Goal: Task Accomplishment & Management: Complete application form

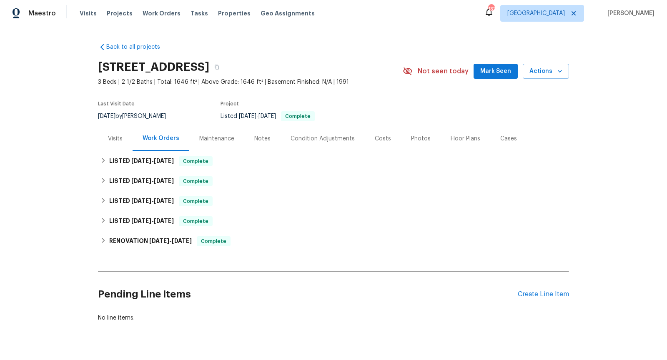
click at [115, 143] on div "Visits" at bounding box center [115, 139] width 15 height 8
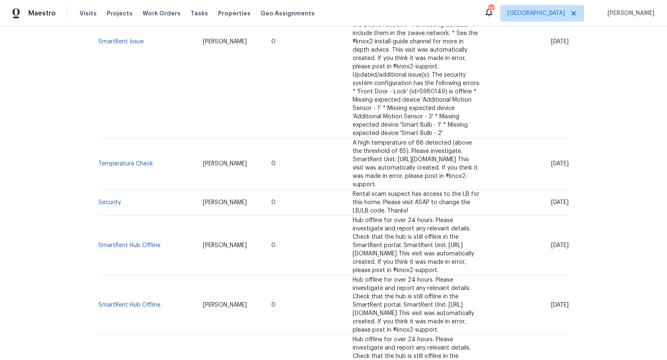
scroll to position [741, 0]
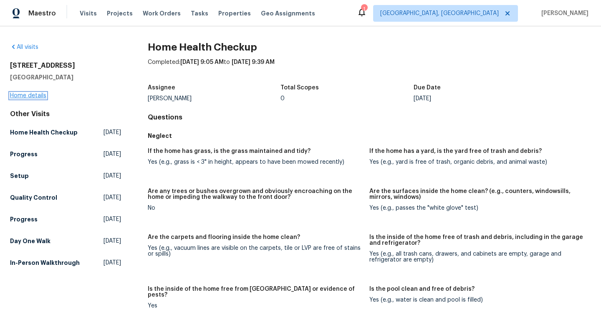
click at [38, 95] on link "Home details" at bounding box center [28, 96] width 36 height 6
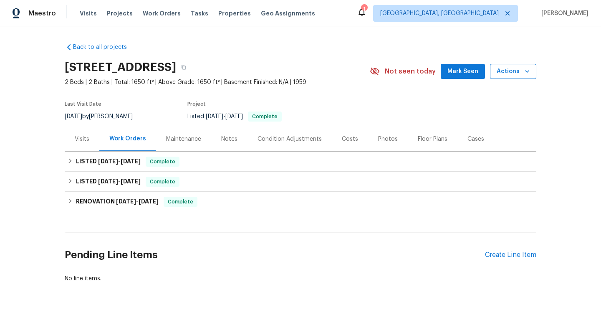
click at [521, 74] on span "Actions" at bounding box center [512, 71] width 33 height 10
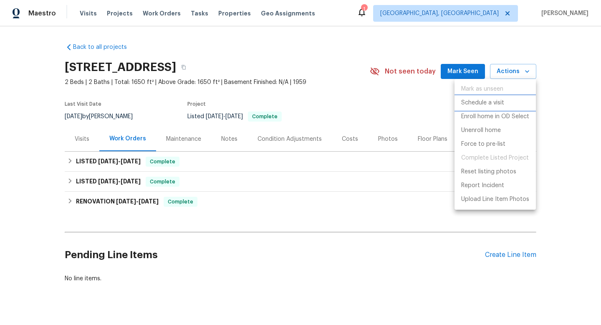
click at [478, 105] on p "Schedule a visit" at bounding box center [482, 102] width 43 height 9
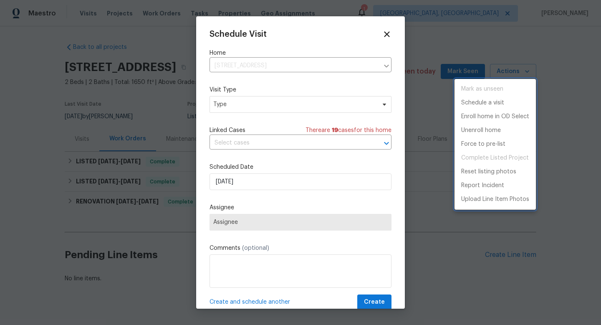
click at [302, 106] on div at bounding box center [300, 162] width 601 height 325
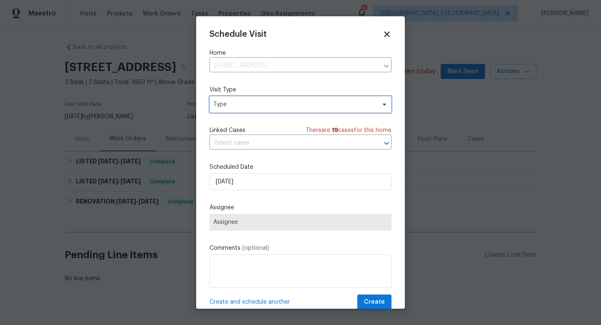
click at [289, 106] on span "Type" at bounding box center [294, 104] width 162 height 8
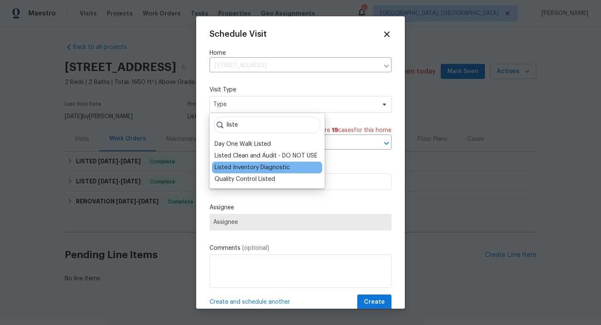
type input "liste"
click at [286, 167] on div "Listed Inventory Diagnostic" at bounding box center [251, 167] width 75 height 8
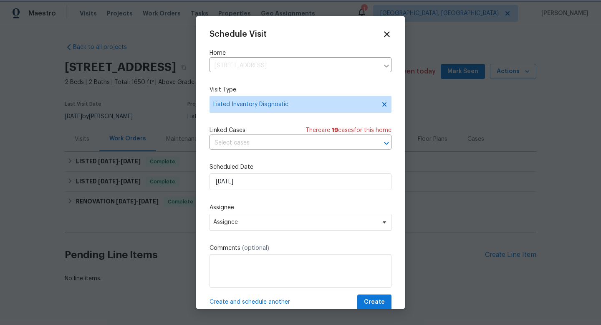
scroll to position [15, 0]
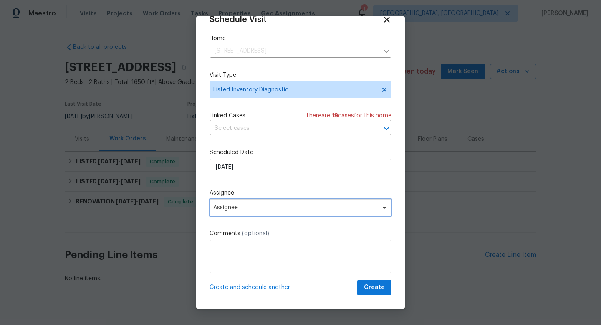
drag, startPoint x: 274, startPoint y: 204, endPoint x: 270, endPoint y: 201, distance: 4.8
click at [274, 204] on span "Assignee" at bounding box center [300, 207] width 182 height 17
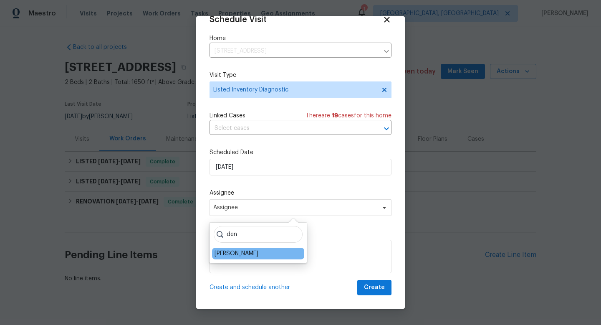
type input "den"
click at [260, 258] on div "[PERSON_NAME]" at bounding box center [258, 253] width 92 height 12
click at [259, 253] on div "[PERSON_NAME]" at bounding box center [258, 253] width 92 height 12
click at [263, 255] on div "[PERSON_NAME]" at bounding box center [258, 253] width 92 height 12
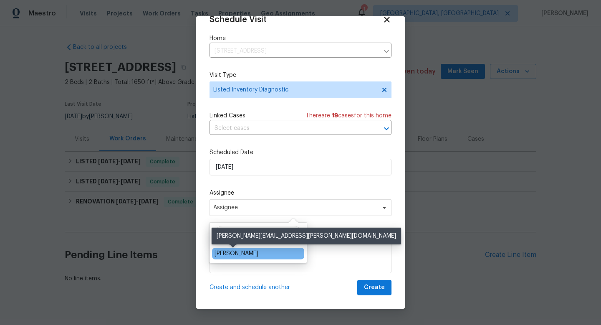
click at [244, 252] on div "[PERSON_NAME]" at bounding box center [236, 253] width 44 height 8
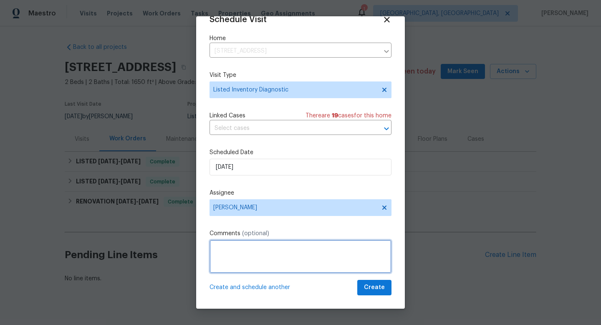
click at [248, 258] on textarea at bounding box center [300, 255] width 182 height 33
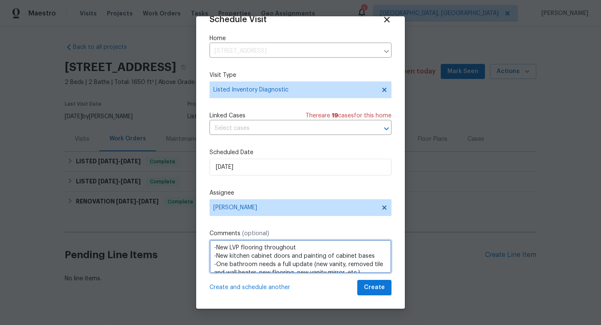
scroll to position [40, 0]
click at [335, 247] on textarea "Hello. This home is new to SPAM. After reviewing the photos, I think this home …" at bounding box center [300, 255] width 182 height 33
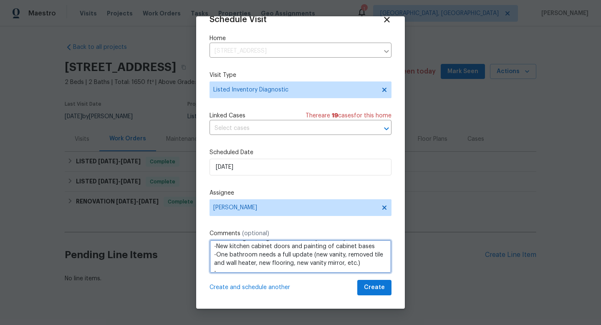
scroll to position [66, 0]
click at [220, 251] on textarea "Hello. This home is new to SPAM. After reviewing the photos, I think this home …" at bounding box center [300, 255] width 182 height 33
click at [257, 247] on textarea "Hello. This home is new to SPAM. After reviewing the photos, I think this home …" at bounding box center [300, 255] width 182 height 33
click at [288, 247] on textarea "Hello. This home is new to SPAM. After reviewing the photos, I think this home …" at bounding box center [300, 255] width 182 height 33
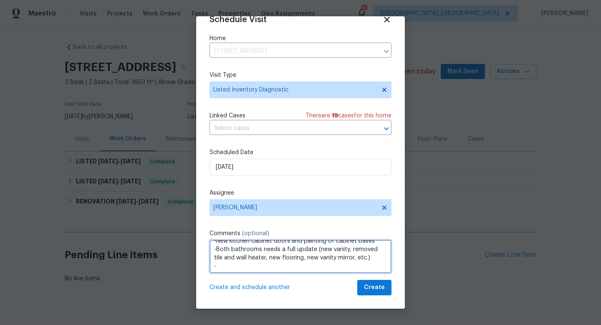
click at [281, 248] on textarea "Hello. This home is new to SPAM. After reviewing the photos, I think this home …" at bounding box center [300, 255] width 182 height 33
click at [275, 249] on textarea "Hello. This home is new to SPAM. After reviewing the photos, I think this home …" at bounding box center [300, 255] width 182 height 33
click at [306, 264] on textarea "Hello. This home is new to SPAM. After reviewing the photos, I think this home …" at bounding box center [300, 255] width 182 height 33
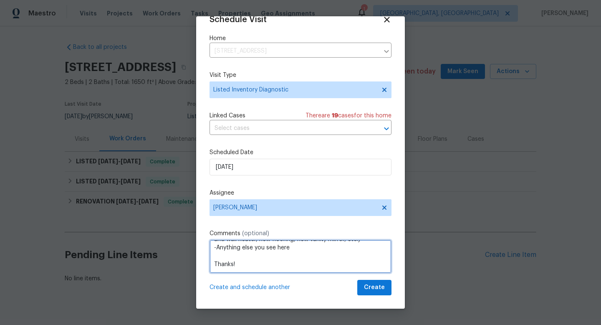
click at [226, 266] on textarea "Hello. This home is new to SPAM. After reviewing the photos, I think this home …" at bounding box center [300, 255] width 182 height 33
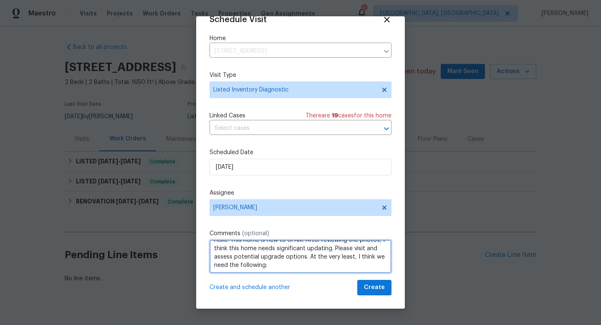
scroll to position [0, 0]
click at [231, 246] on textarea "Hello. This home is new to SPAM. After reviewing the photos, I think this home …" at bounding box center [300, 255] width 182 height 33
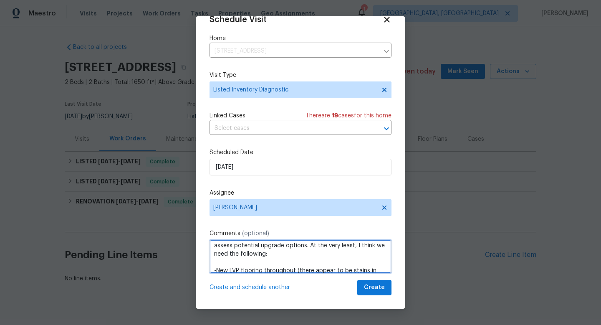
scroll to position [18, 0]
click at [259, 246] on textarea "Hello! This home is new to SPAM. After reviewing the photos, I think this home …" at bounding box center [300, 255] width 182 height 33
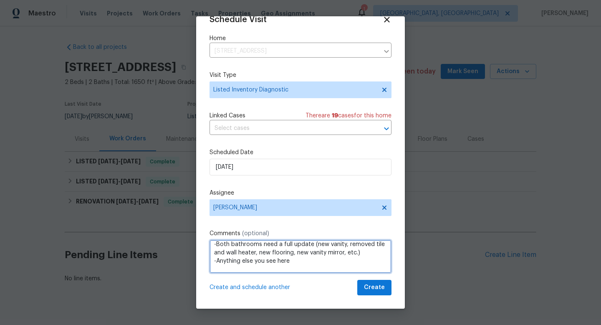
scroll to position [63, 0]
click at [367, 257] on textarea "Hello! This home is new to SPAM. After reviewing the photos, I think this home …" at bounding box center [300, 255] width 182 height 33
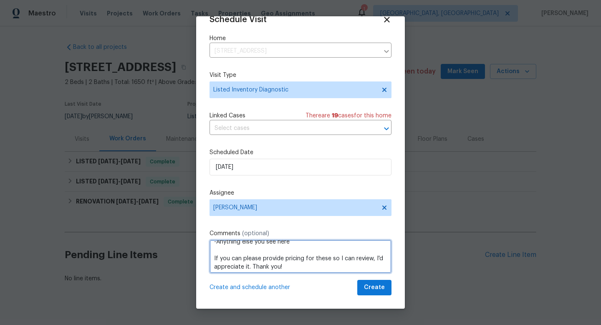
scroll to position [109, 0]
type textarea "Hello! This home is new to SPAM. After reviewing the photos, I think this home …"
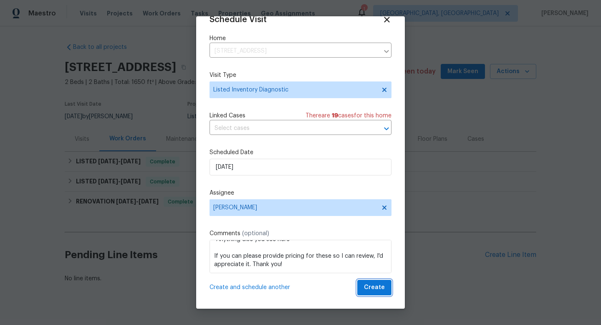
click at [371, 289] on span "Create" at bounding box center [374, 287] width 21 height 10
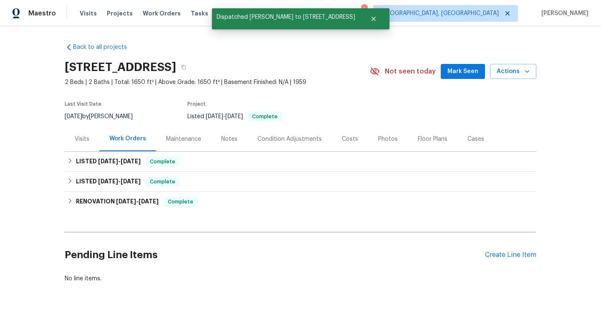
click at [81, 141] on div "Visits" at bounding box center [82, 139] width 15 height 8
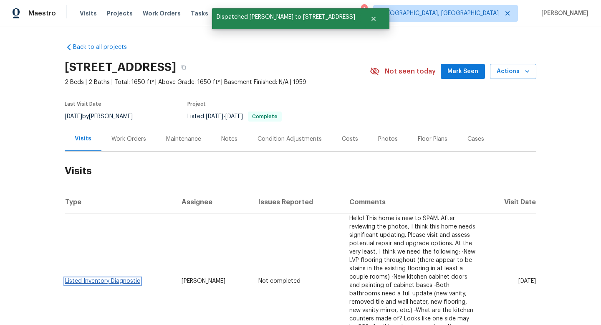
scroll to position [0, 0]
